Goal: Task Accomplishment & Management: Complete application form

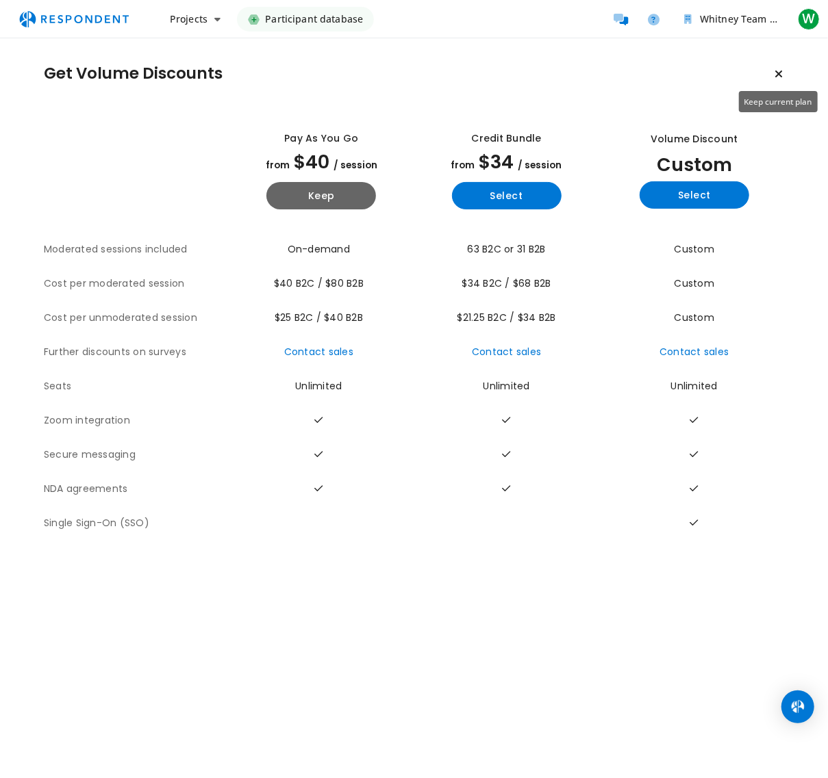
click at [781, 73] on icon "Keep current plan" at bounding box center [778, 73] width 8 height 11
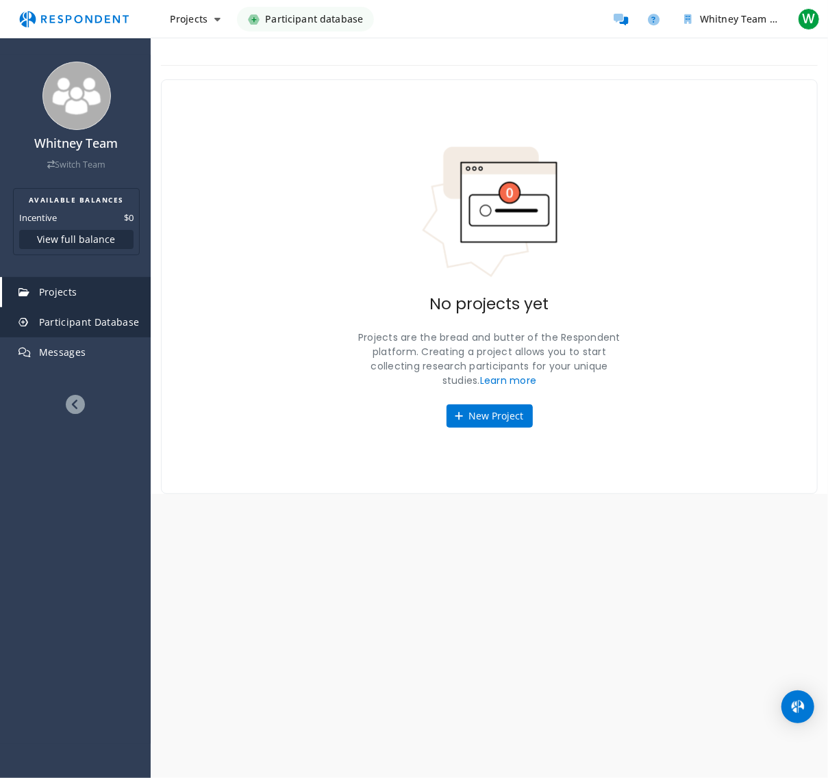
click at [119, 325] on span "Participant Database" at bounding box center [89, 322] width 101 height 13
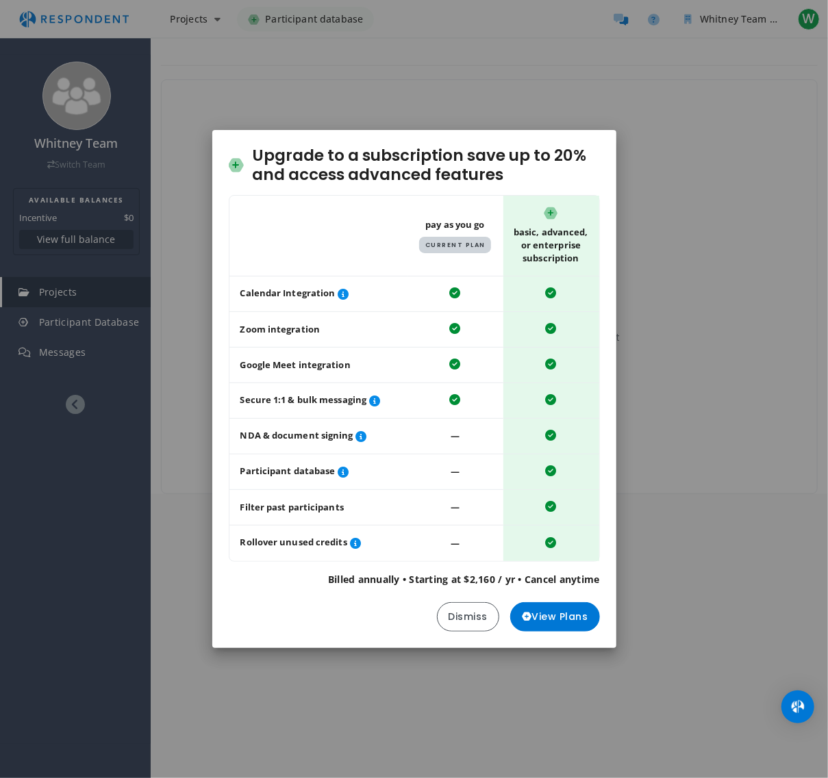
click at [203, 392] on div "Upgrade to a subscription save up to 20% and access advanced features Table sho…" at bounding box center [414, 389] width 828 height 778
click at [486, 623] on button "Dismiss" at bounding box center [468, 616] width 63 height 29
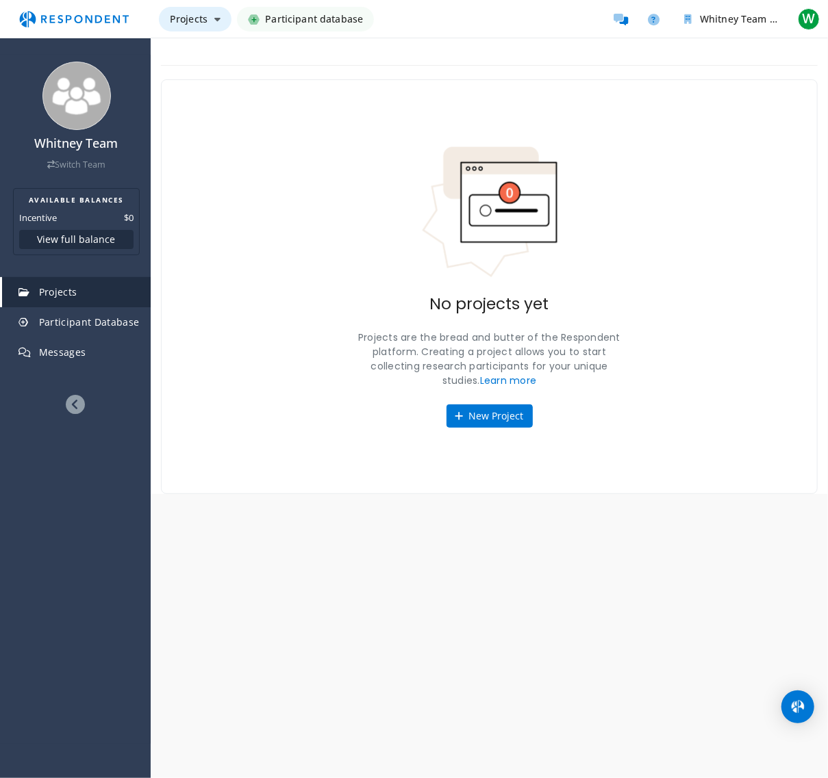
click at [205, 25] on button "Projects" at bounding box center [195, 19] width 73 height 25
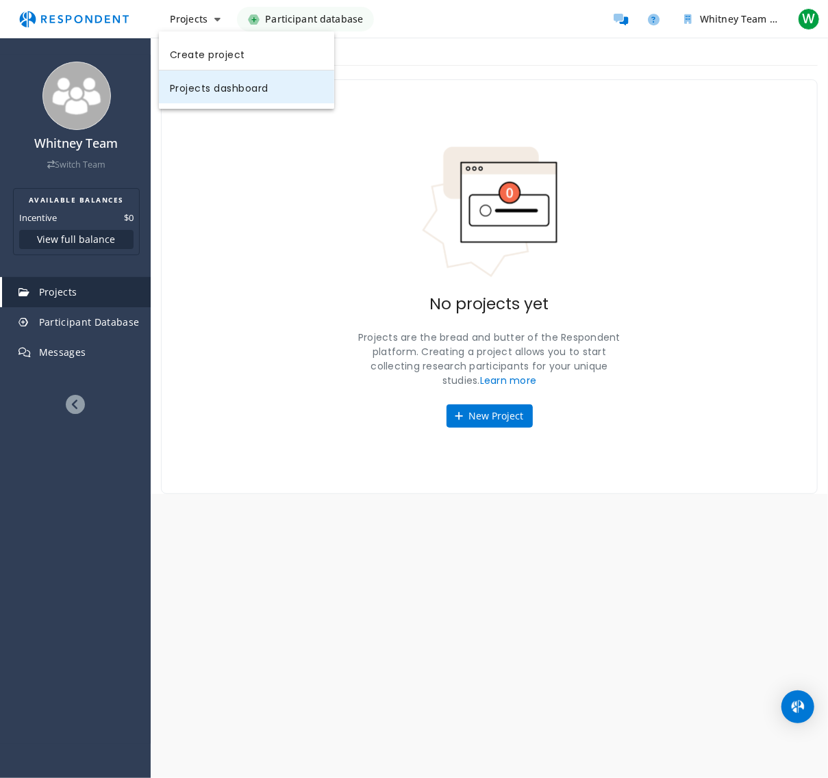
click at [223, 85] on link "Projects dashboard" at bounding box center [246, 87] width 175 height 33
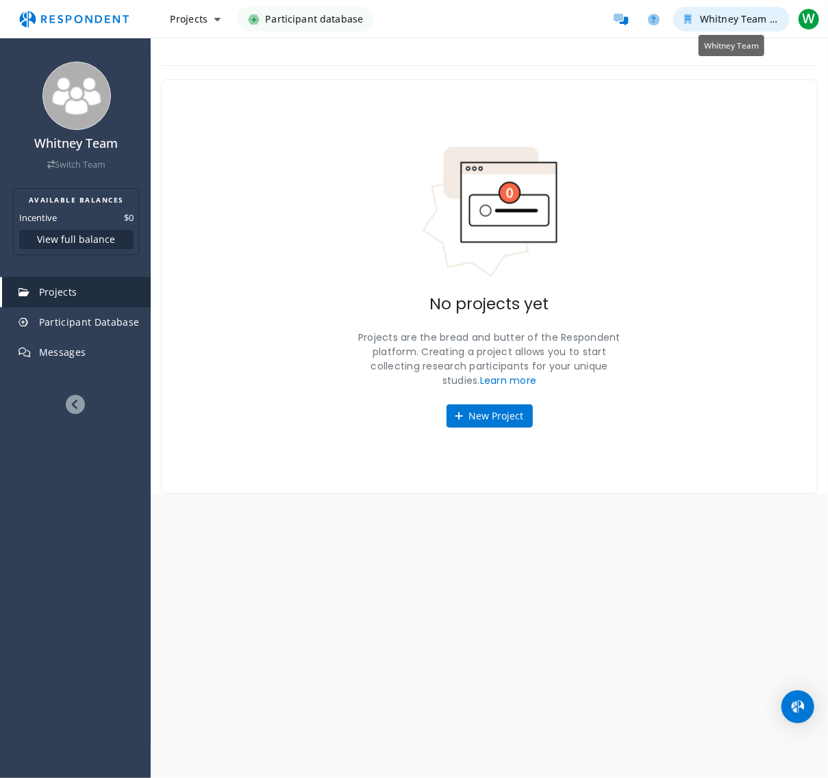
click at [756, 23] on span "Whitney Team" at bounding box center [733, 18] width 67 height 13
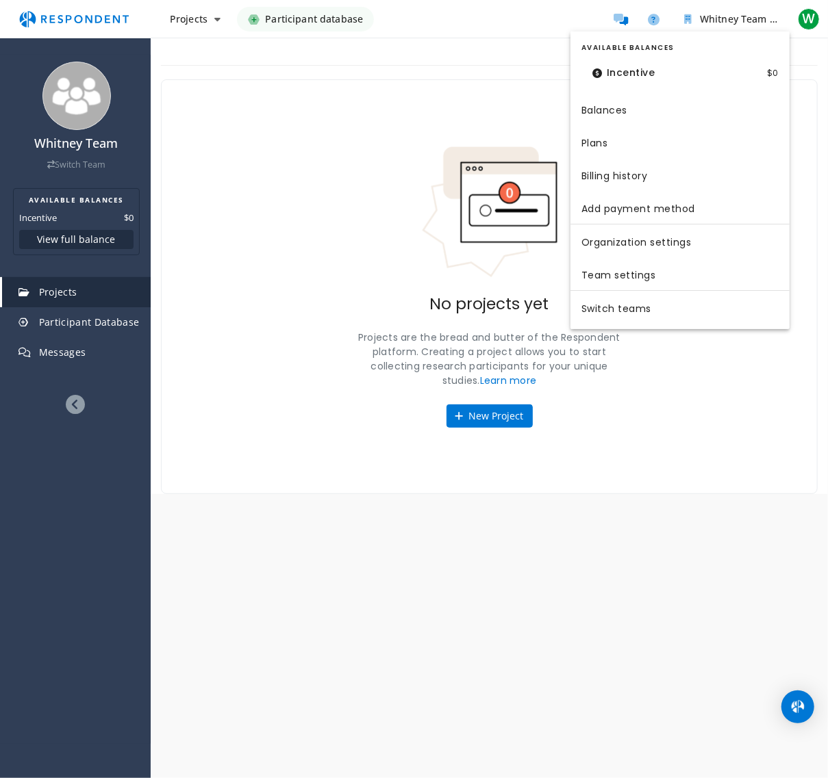
click at [705, 454] on md-backdrop at bounding box center [414, 389] width 828 height 778
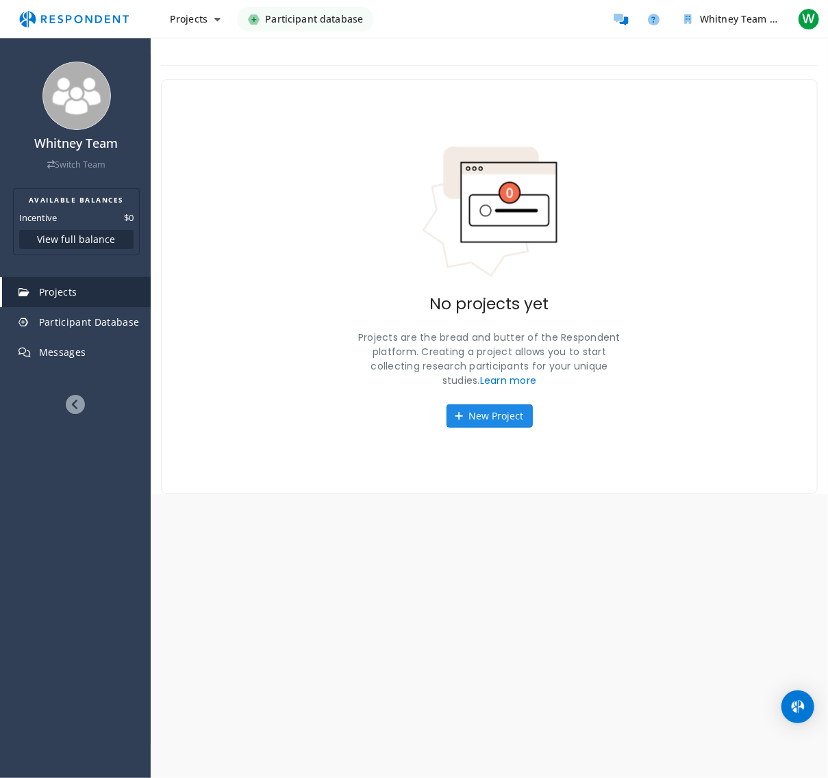
click at [518, 408] on button "New Project" at bounding box center [489, 416] width 86 height 23
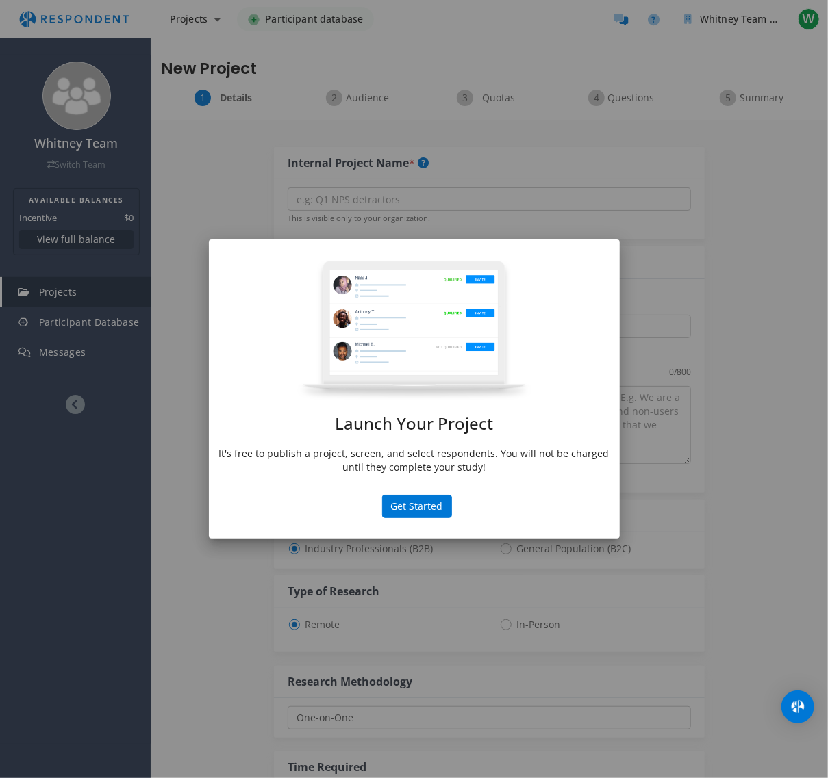
click at [488, 179] on div "Launch Your Project It's free to publish a project, screen, and select responde…" at bounding box center [414, 389] width 828 height 778
